Goal: Use online tool/utility: Use online tool/utility

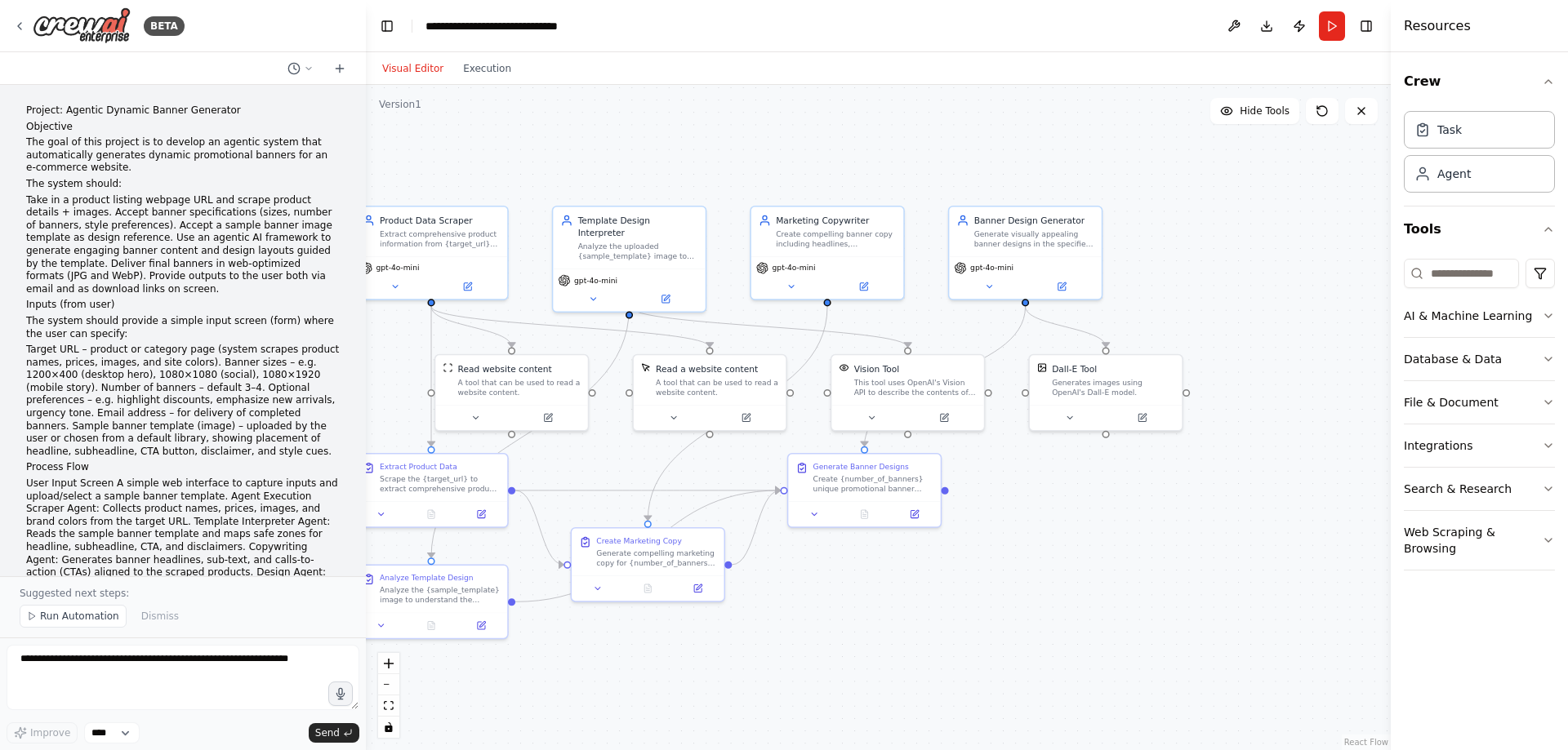
scroll to position [2905, 0]
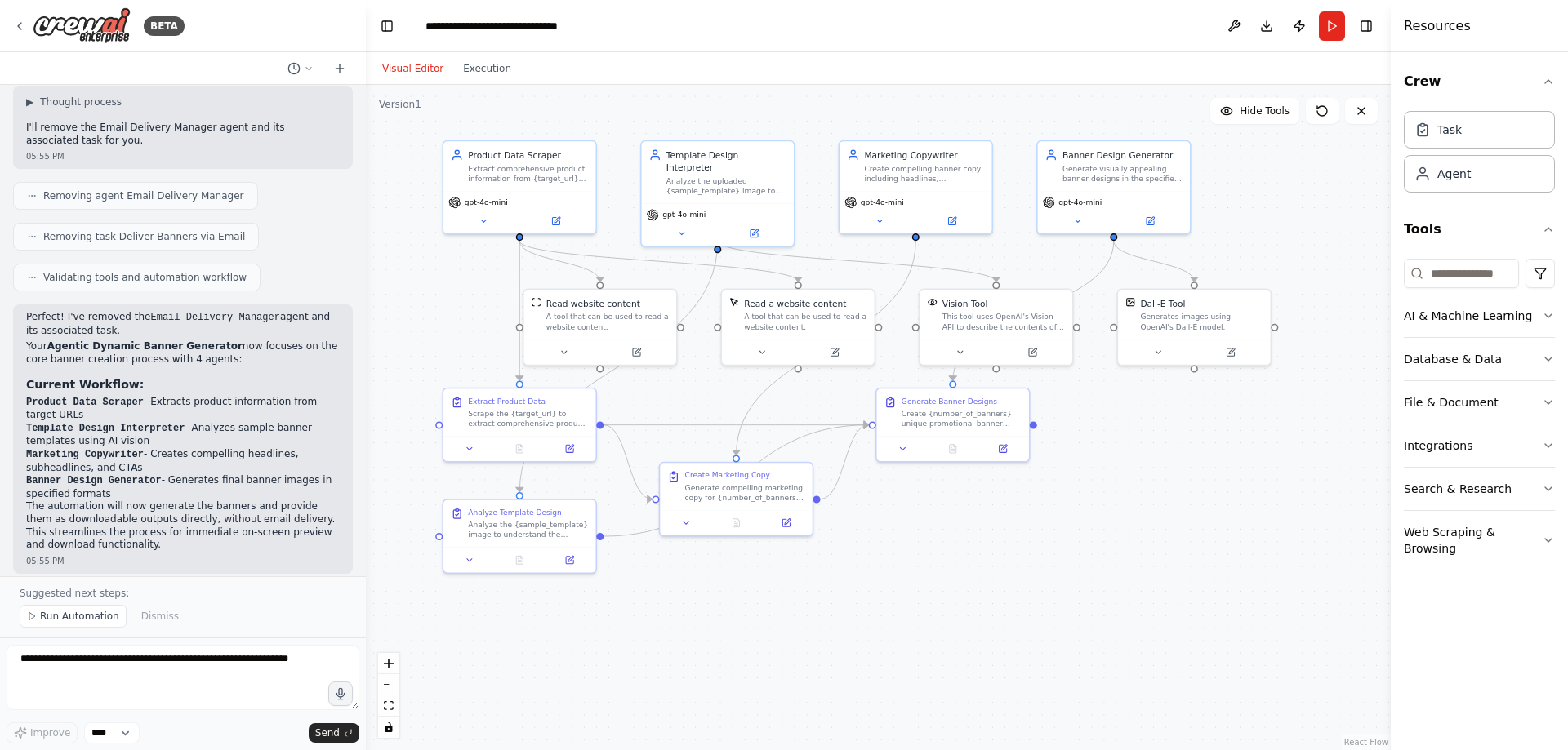
drag, startPoint x: 888, startPoint y: 573, endPoint x: 903, endPoint y: 572, distance: 15.0
click at [903, 572] on div ".deletable-edge-delete-btn { width: 20px; height: 20px; border: 0px solid #ffff…" at bounding box center [878, 417] width 1024 height 665
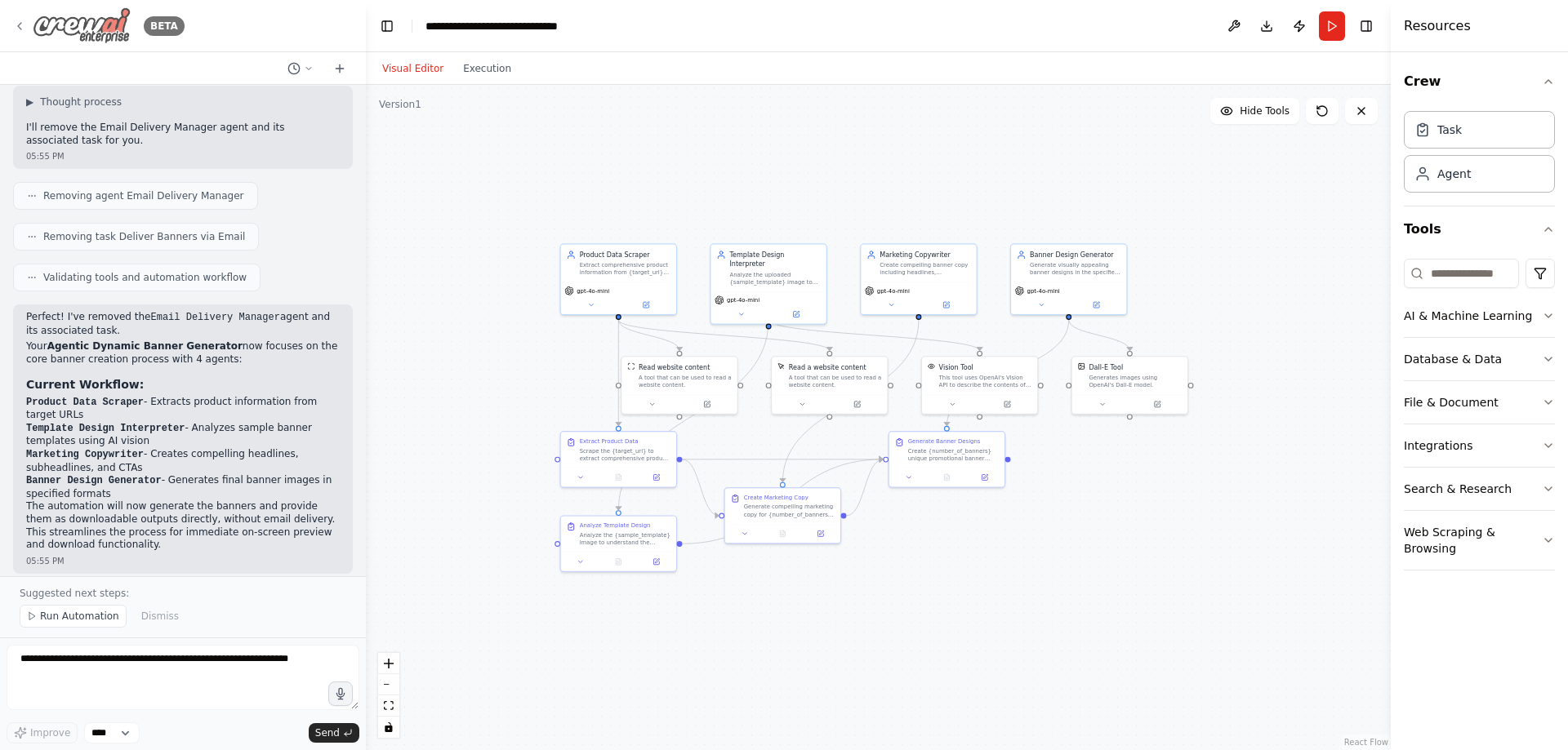
click at [71, 24] on img at bounding box center [81, 26] width 98 height 37
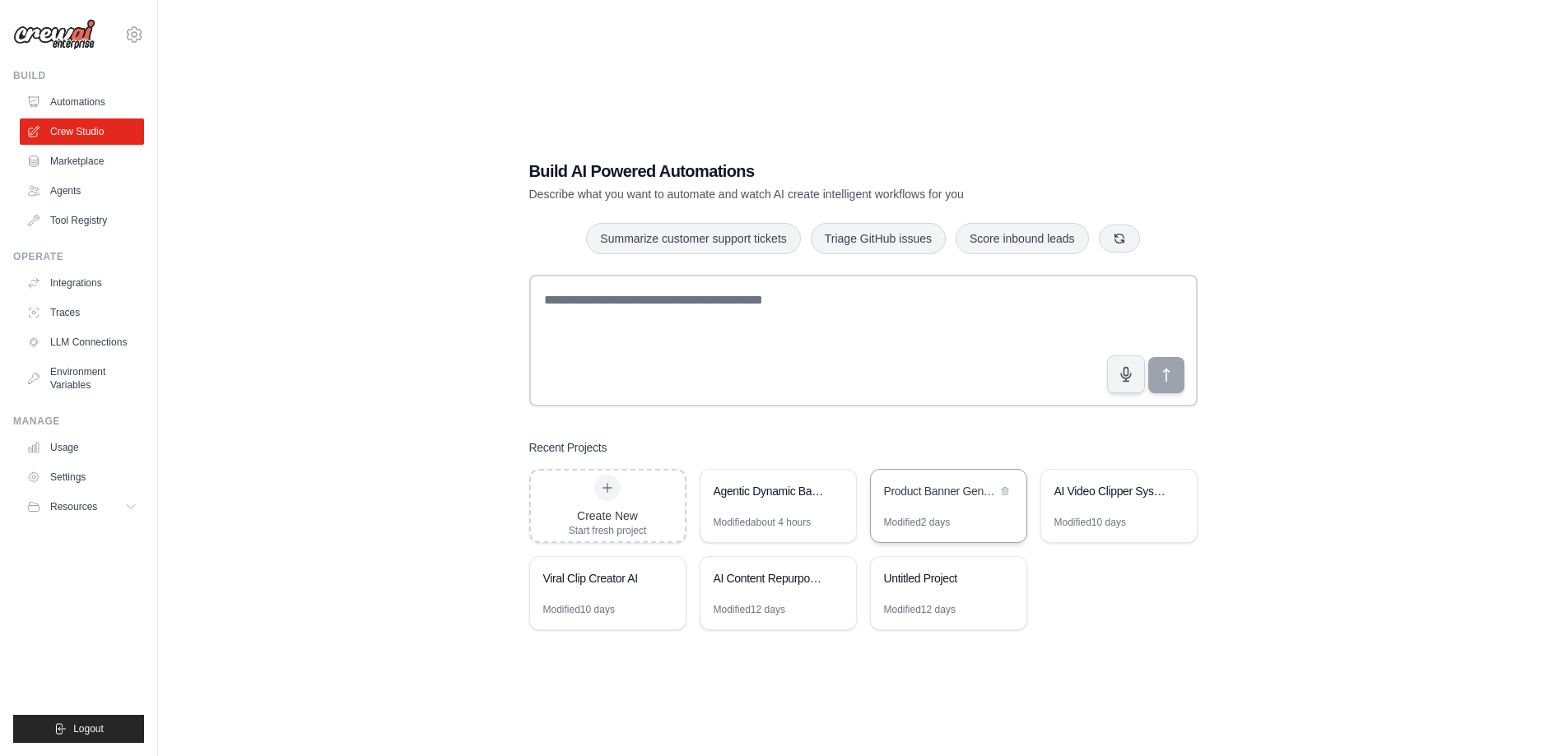
click at [920, 487] on div "Product Banner Generator" at bounding box center [940, 491] width 113 height 16
click at [919, 481] on div "Product Banner Generator" at bounding box center [948, 493] width 156 height 46
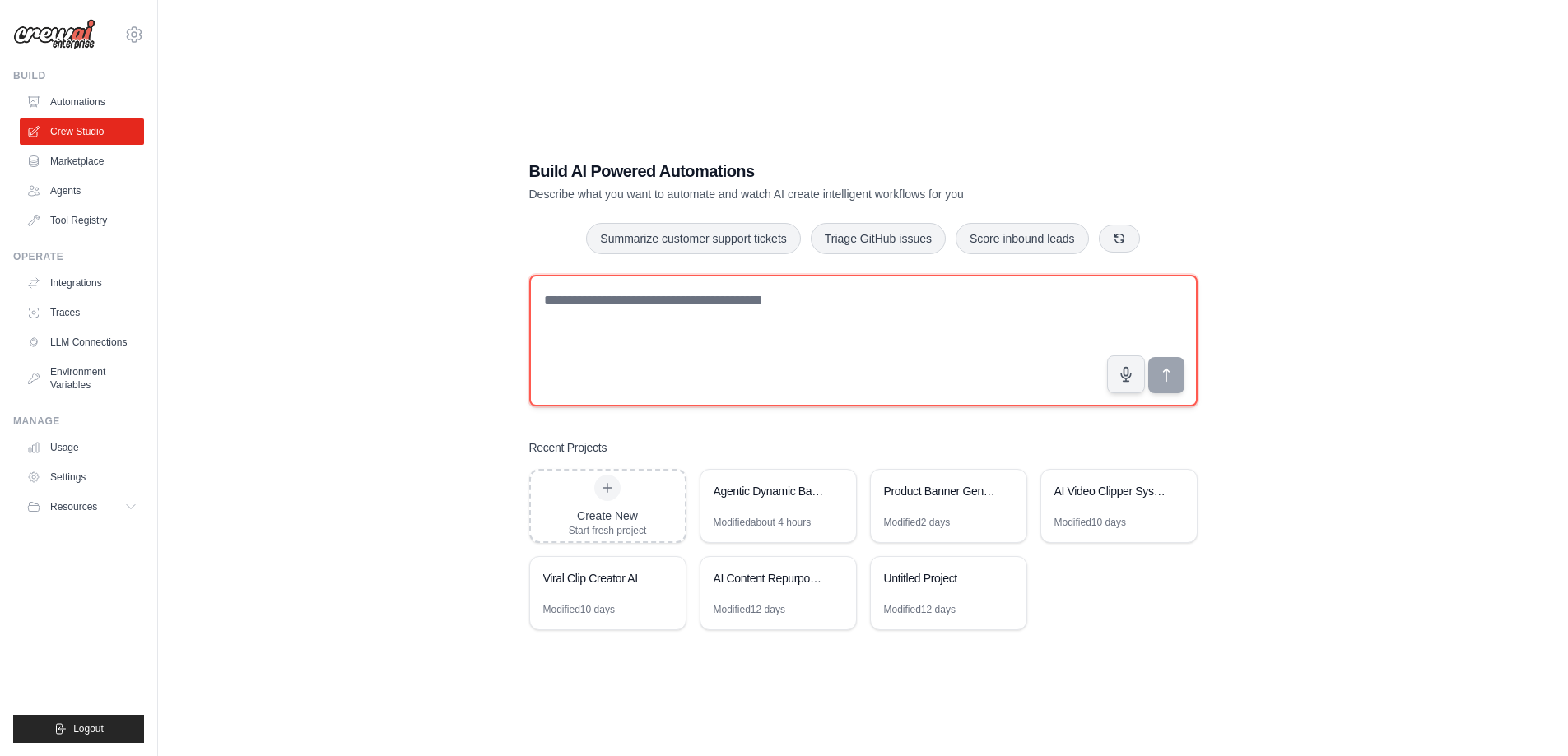
click at [565, 308] on textarea at bounding box center [863, 341] width 668 height 132
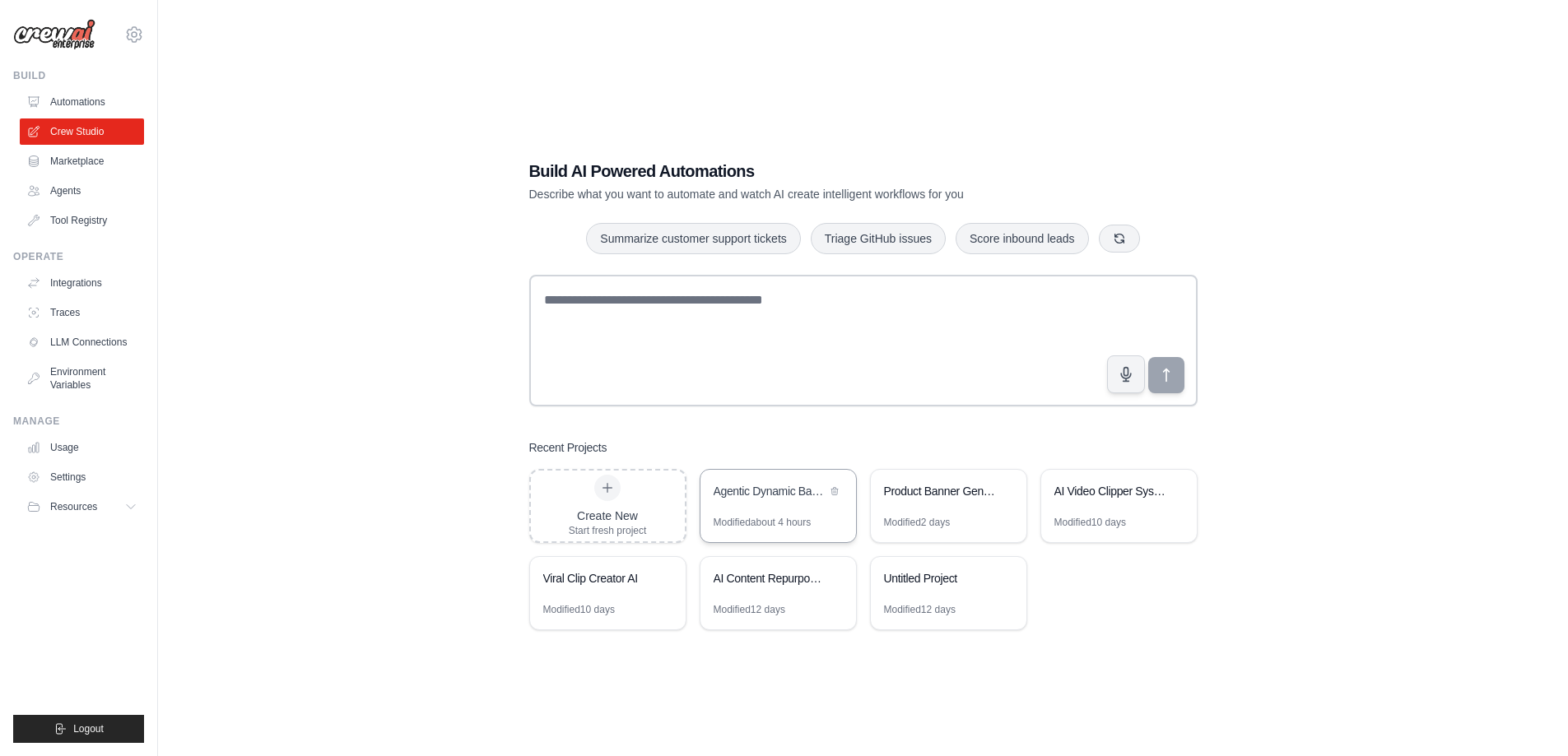
click at [734, 508] on div "Agentic Dynamic Banner Generator" at bounding box center [778, 493] width 156 height 46
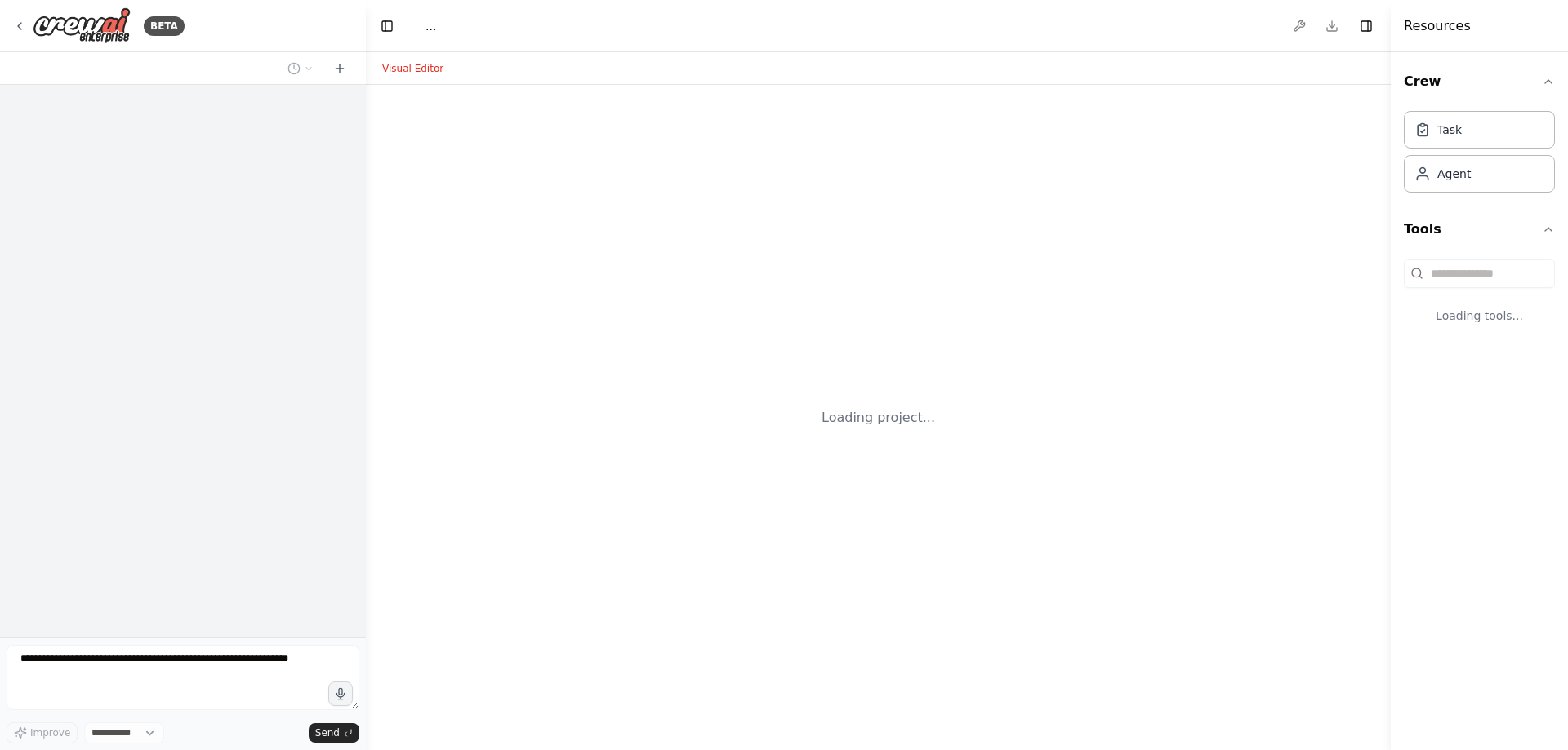
select select "****"
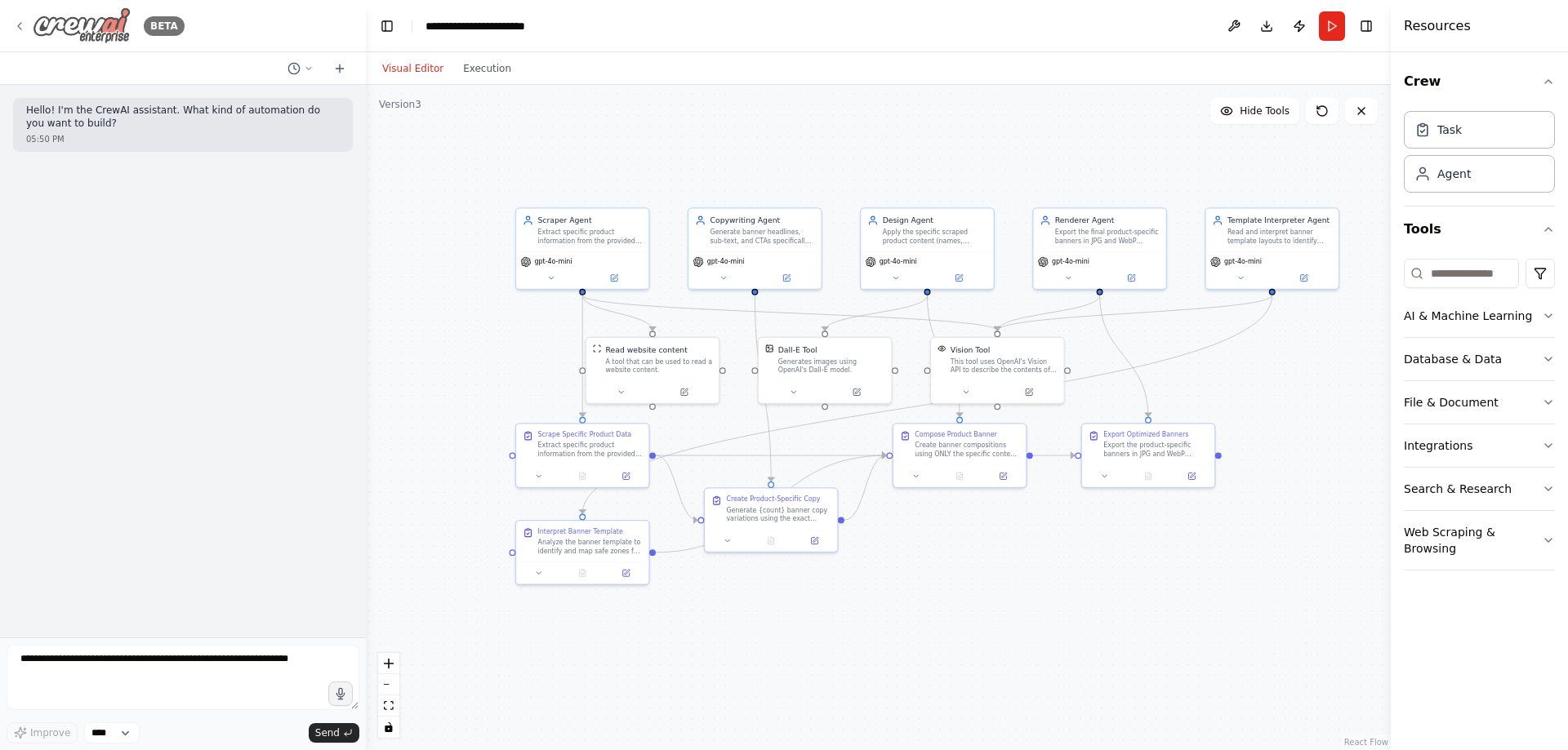
click at [144, 33] on div "BETA" at bounding box center [161, 26] width 48 height 19
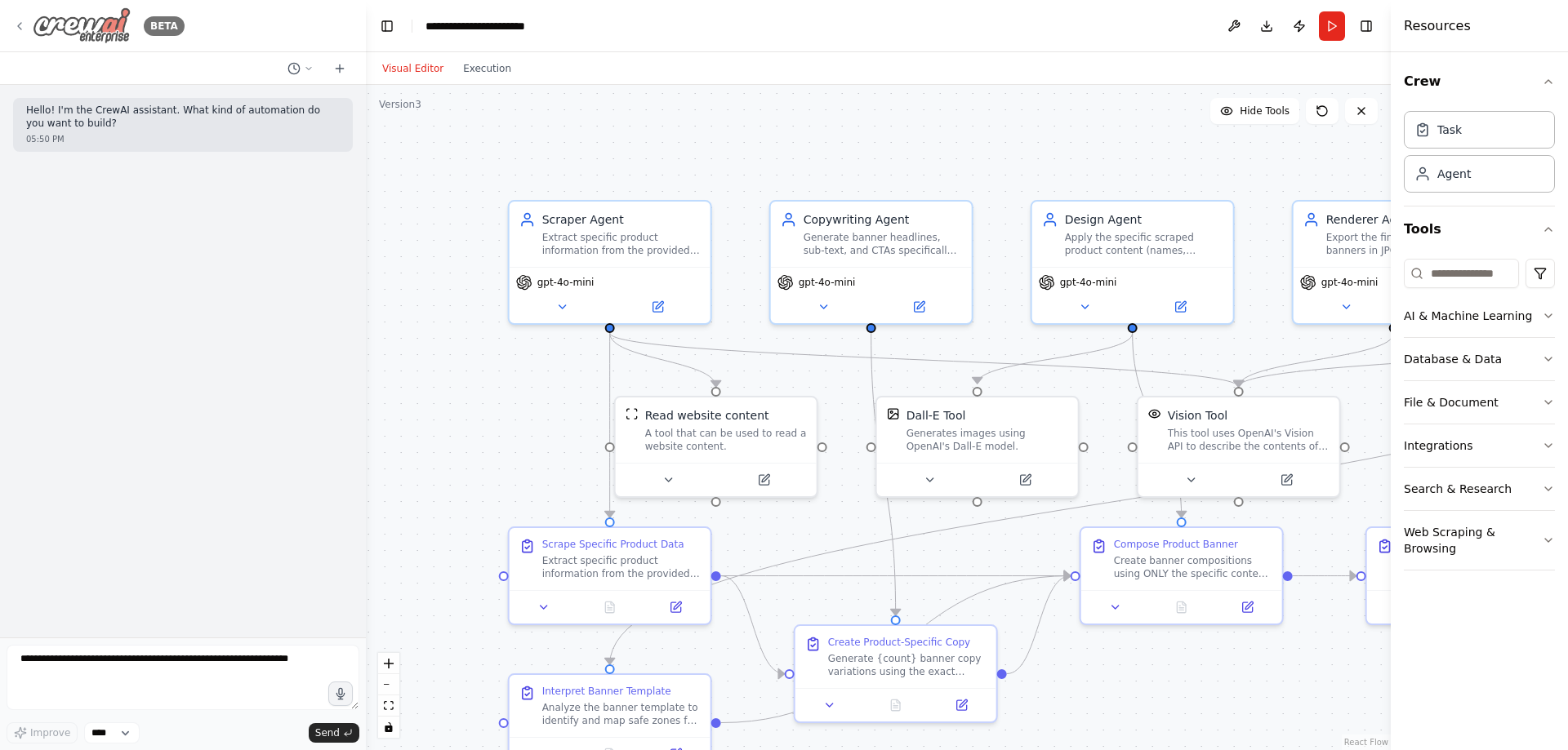
click at [57, 15] on img at bounding box center [81, 26] width 98 height 37
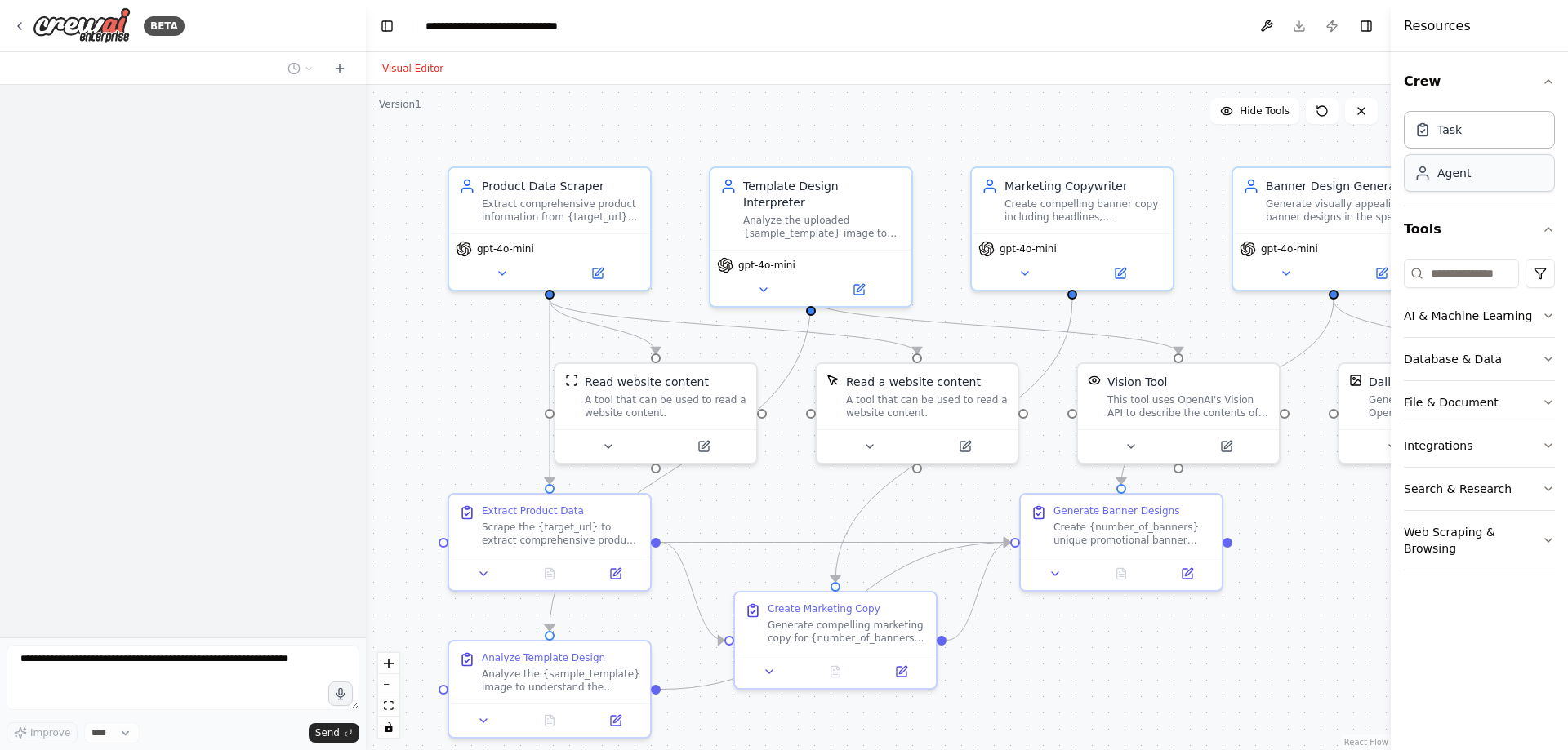
click at [1479, 177] on div "Agent" at bounding box center [1479, 173] width 151 height 37
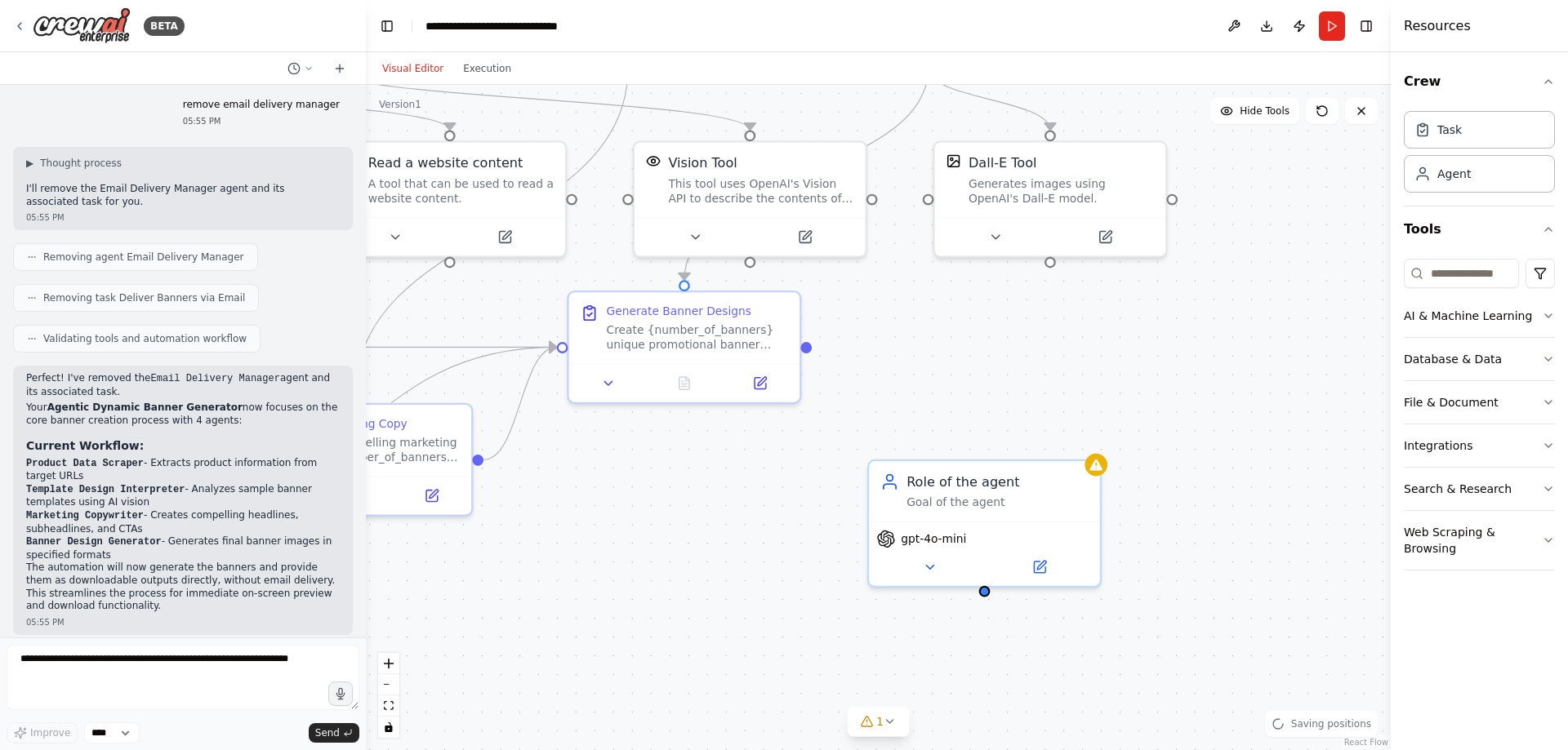
drag, startPoint x: 1214, startPoint y: 657, endPoint x: 821, endPoint y: 489, distance: 427.4
click at [818, 476] on div ".deletable-edge-delete-btn { width: 20px; height: 20px; border: 0px solid #ffff…" at bounding box center [878, 417] width 1024 height 665
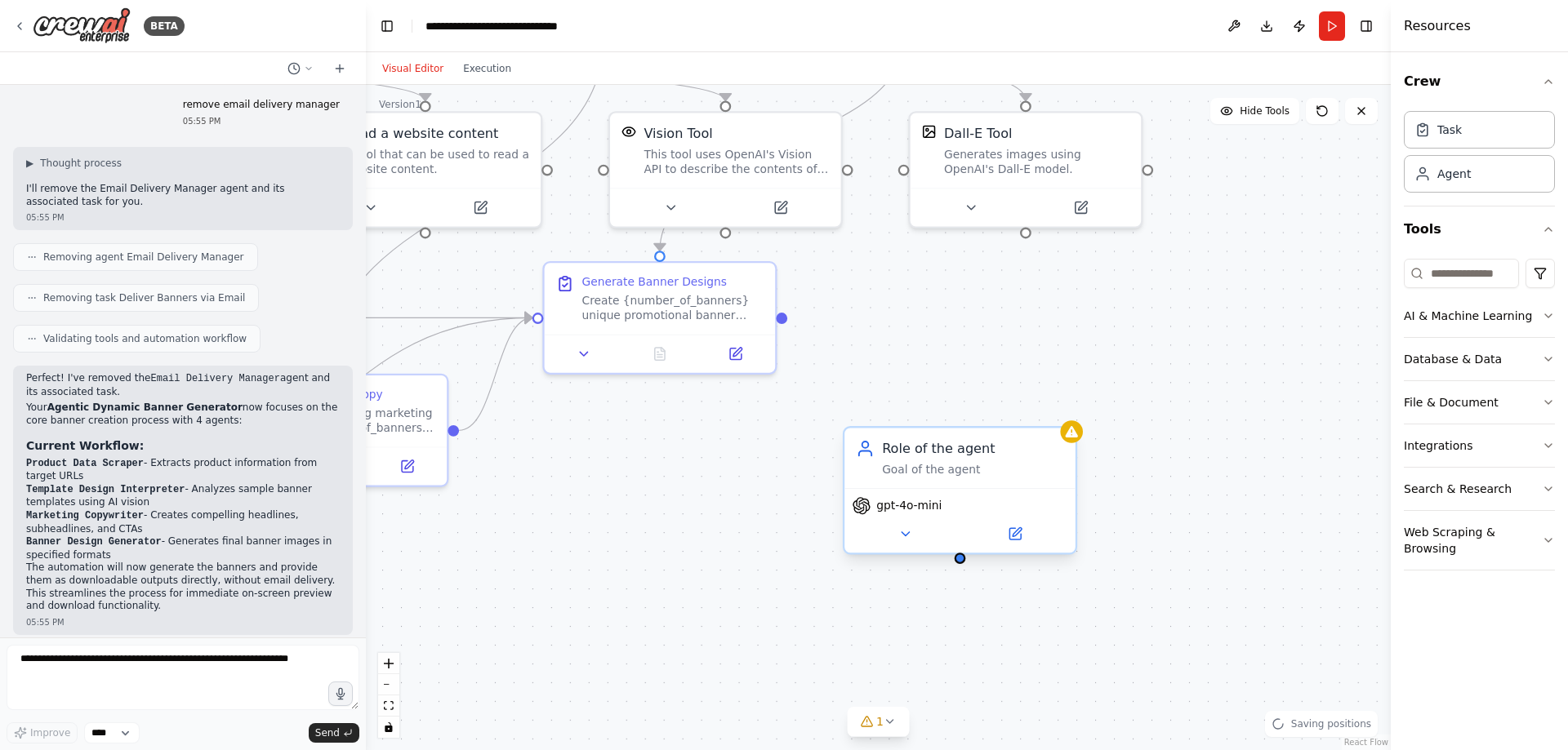
click at [888, 513] on div "gpt-4o-mini" at bounding box center [897, 505] width 90 height 19
click at [909, 533] on icon at bounding box center [904, 534] width 15 height 15
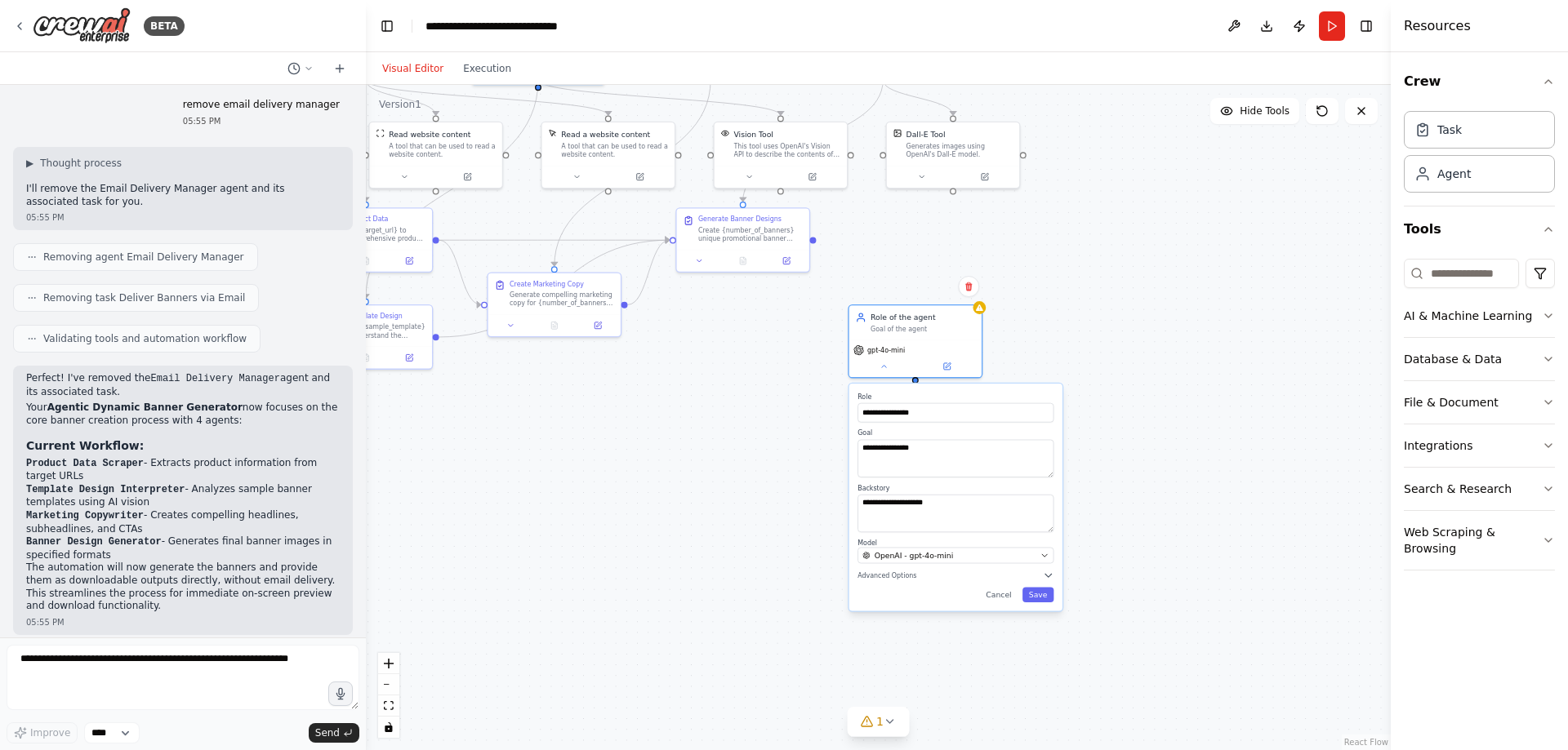
drag, startPoint x: 1174, startPoint y: 661, endPoint x: 1146, endPoint y: 418, distance: 244.6
click at [1147, 418] on div ".deletable-edge-delete-btn { width: 20px; height: 20px; border: 0px solid #ffff…" at bounding box center [878, 417] width 1024 height 665
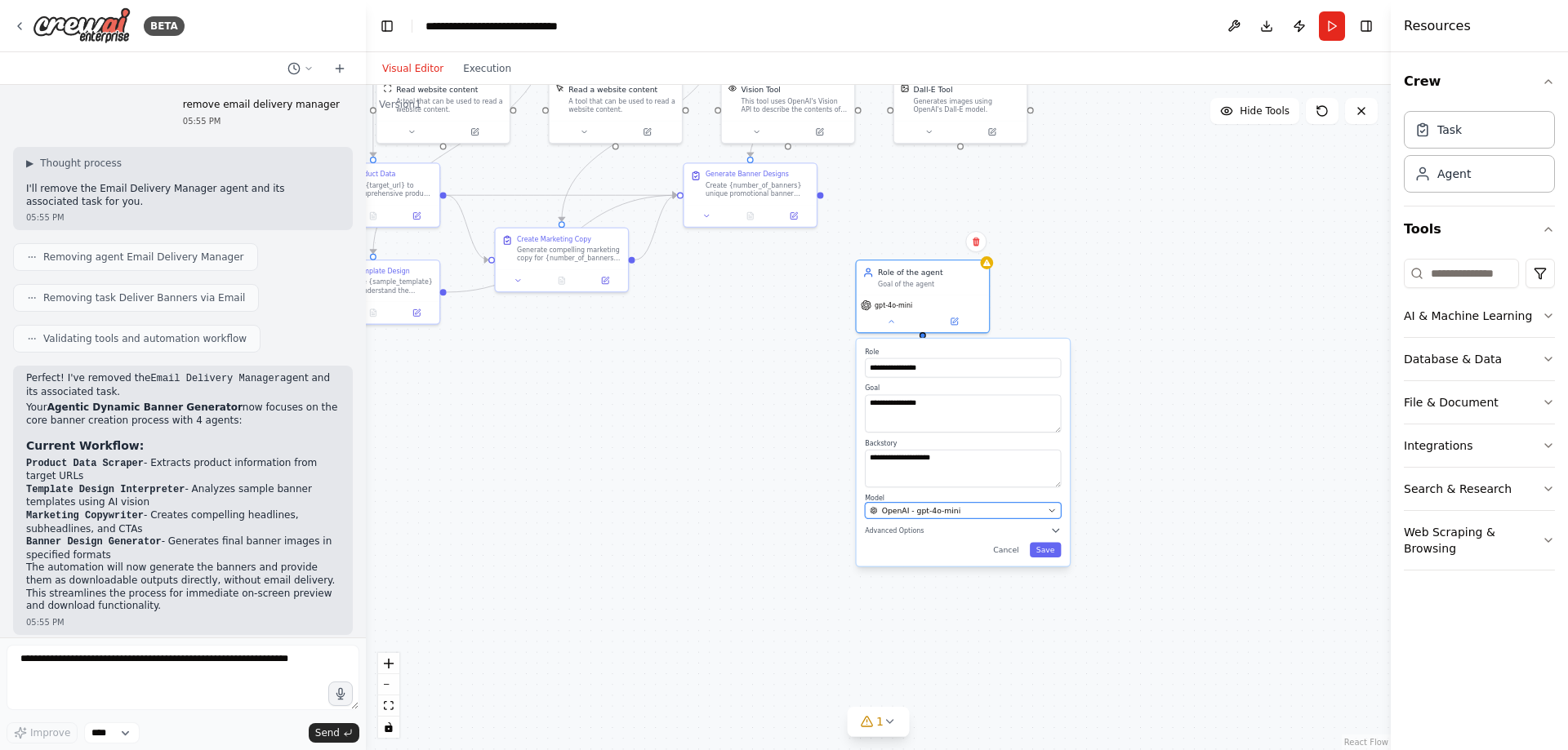
click at [928, 505] on span "OpenAI - gpt-4o-mini" at bounding box center [922, 511] width 80 height 11
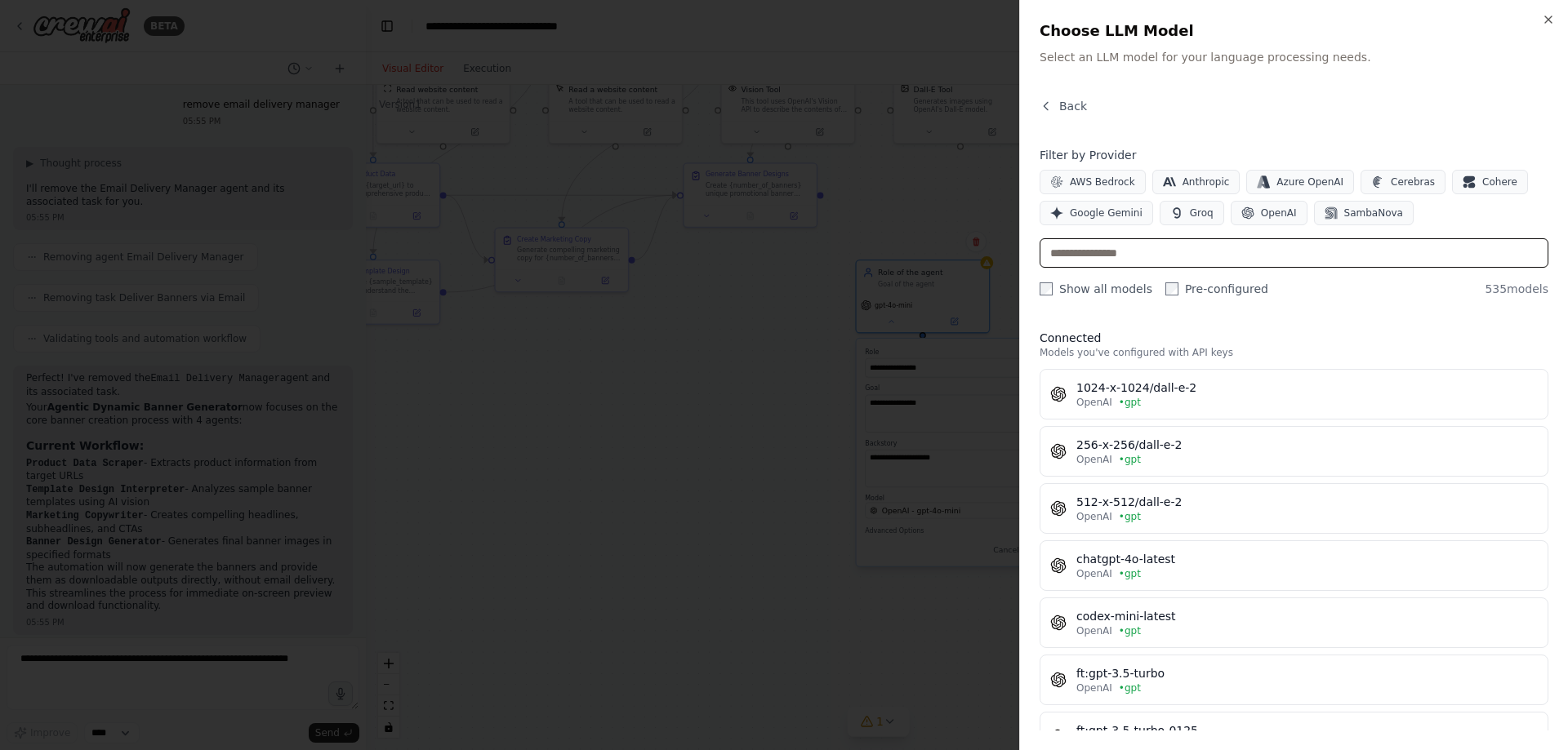
click at [1156, 254] on input "text" at bounding box center [1294, 253] width 509 height 29
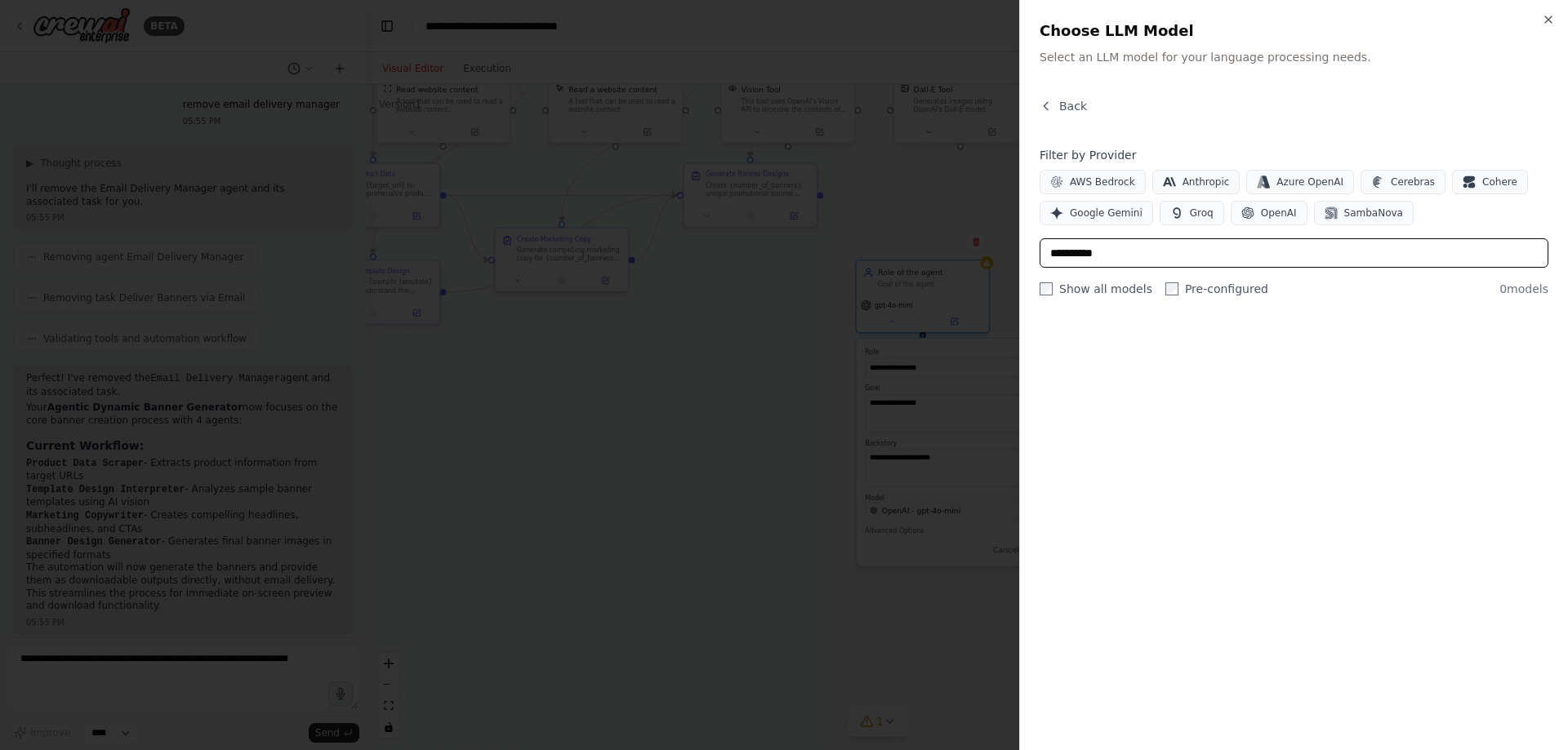
type input "**********"
click at [933, 214] on div at bounding box center [784, 375] width 1568 height 750
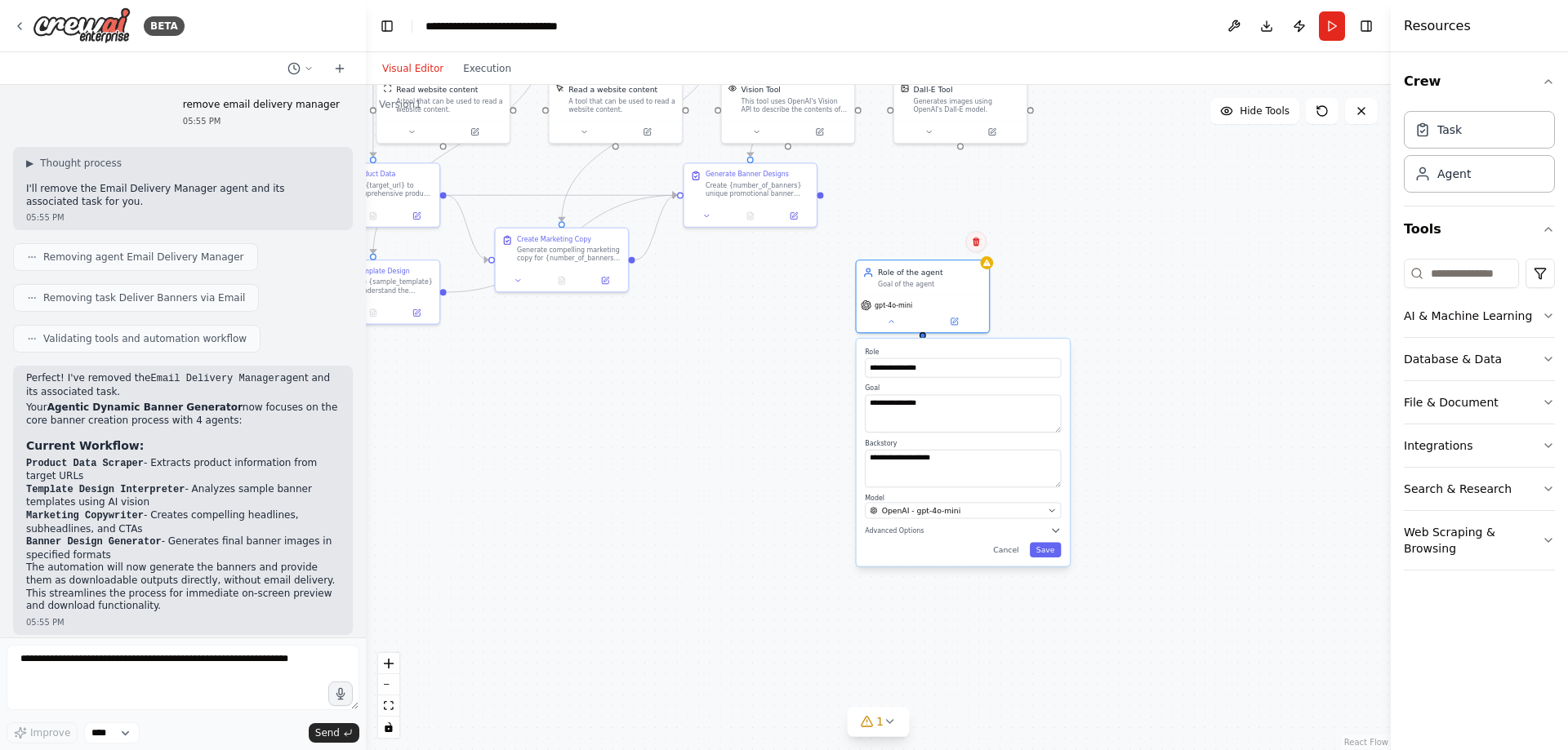
click at [974, 239] on icon at bounding box center [975, 242] width 6 height 9
click at [932, 239] on button "Confirm" at bounding box center [930, 241] width 58 height 19
